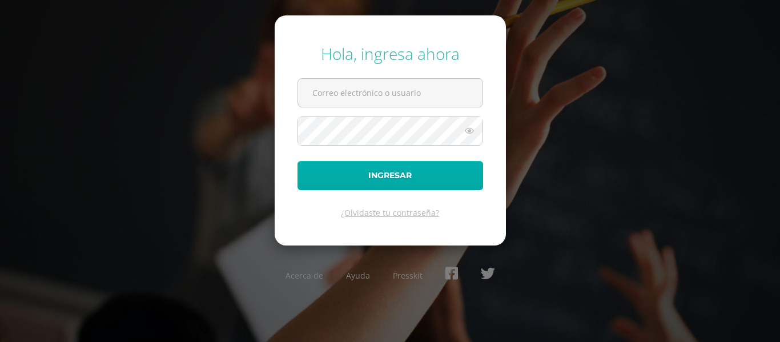
type input "[PERSON_NAME][EMAIL_ADDRESS][DOMAIN_NAME]"
click at [439, 179] on button "Ingresar" at bounding box center [391, 175] width 186 height 29
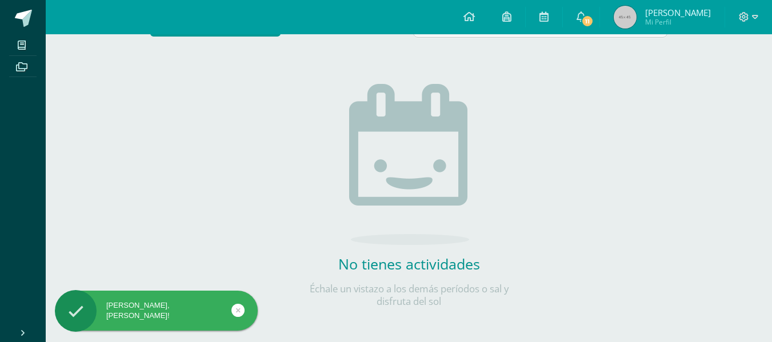
scroll to position [123, 0]
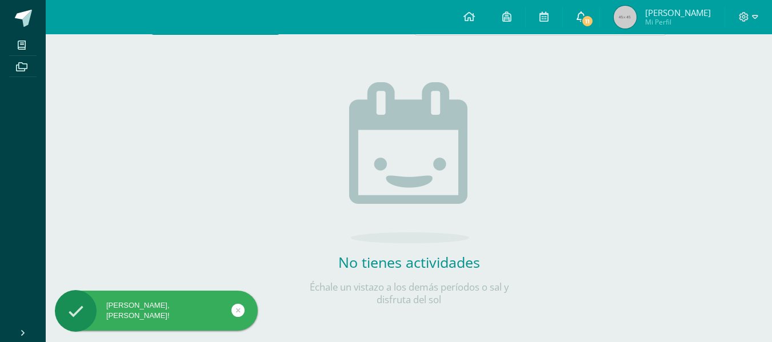
click at [586, 14] on icon at bounding box center [580, 16] width 9 height 10
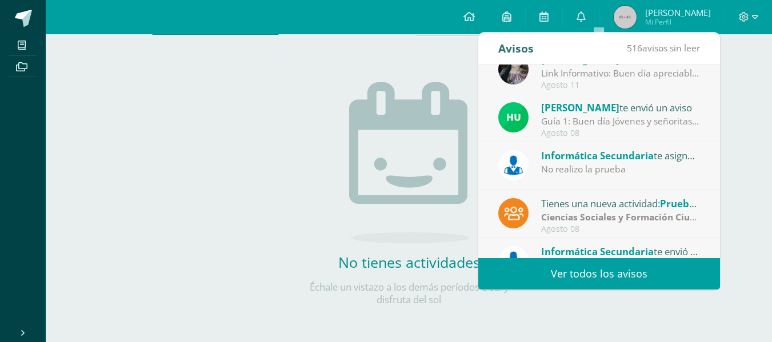
scroll to position [171, 0]
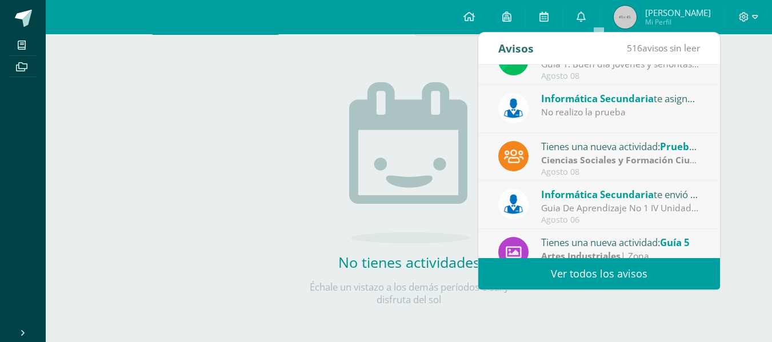
click at [625, 214] on div "Guia De Aprendizaje No 1 IV Unidad: Buenos días, estimados estudiantes, es un g…" at bounding box center [620, 208] width 159 height 13
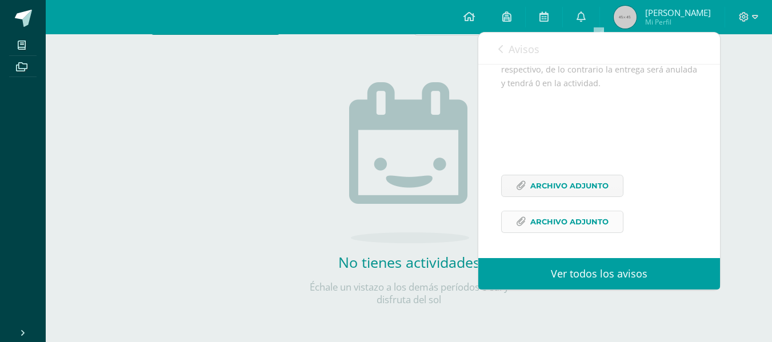
scroll to position [393, 0]
click at [574, 180] on span "Archivo Adjunto" at bounding box center [569, 185] width 78 height 21
click at [572, 219] on span "Archivo Adjunto" at bounding box center [569, 221] width 78 height 21
click at [575, 182] on span "Archivo Adjunto" at bounding box center [569, 185] width 78 height 21
